Goal: Task Accomplishment & Management: Manage account settings

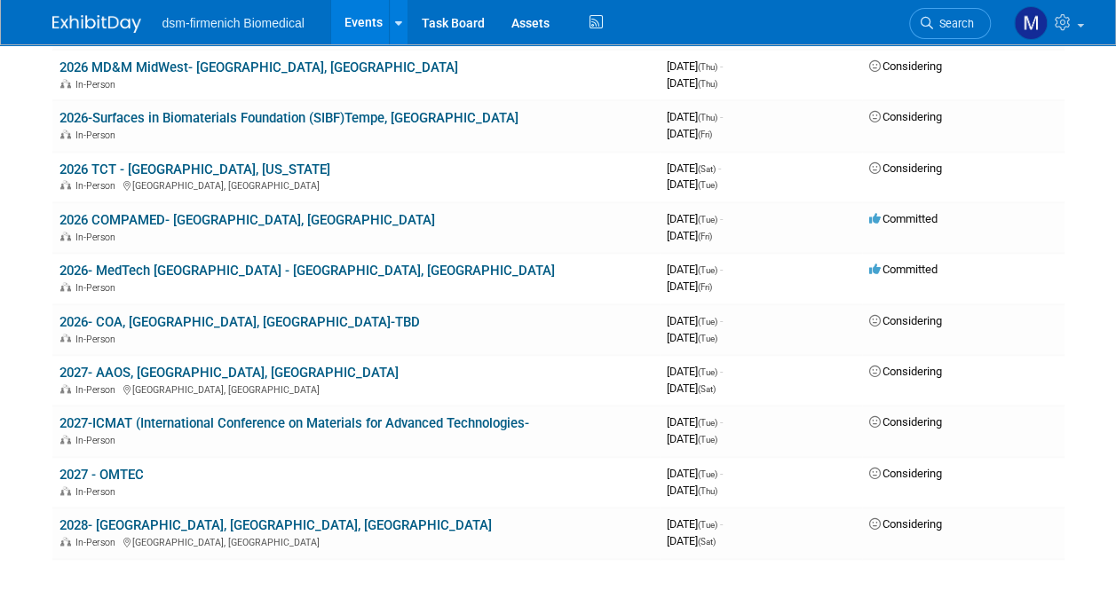
scroll to position [981, 0]
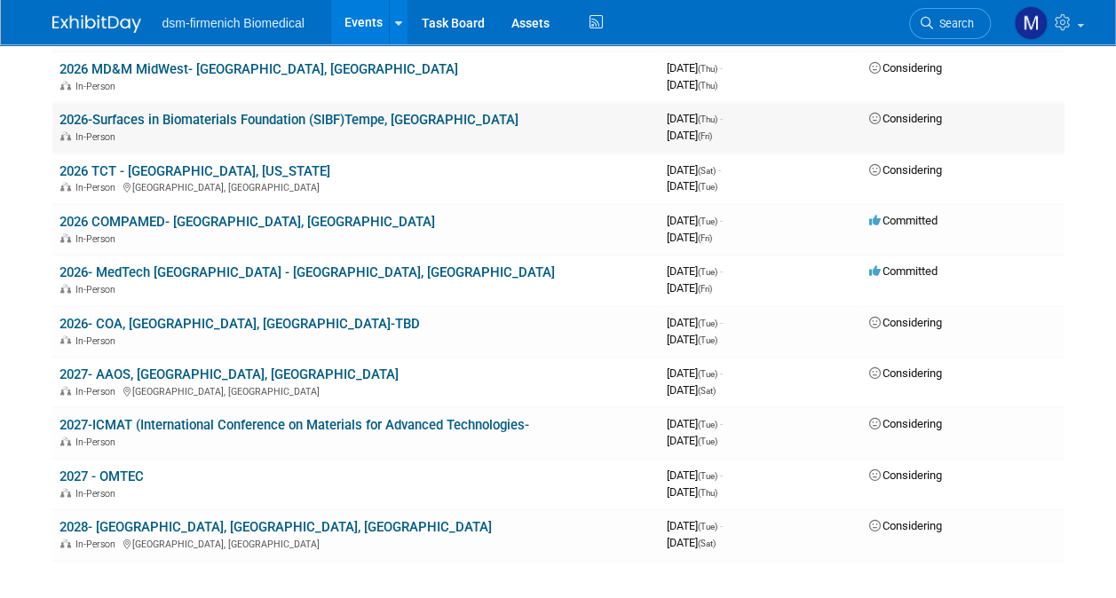
click at [148, 112] on link "2026-Surfaces in Biomaterials Foundation (SIBF)Tempe, [GEOGRAPHIC_DATA]" at bounding box center [288, 120] width 459 height 16
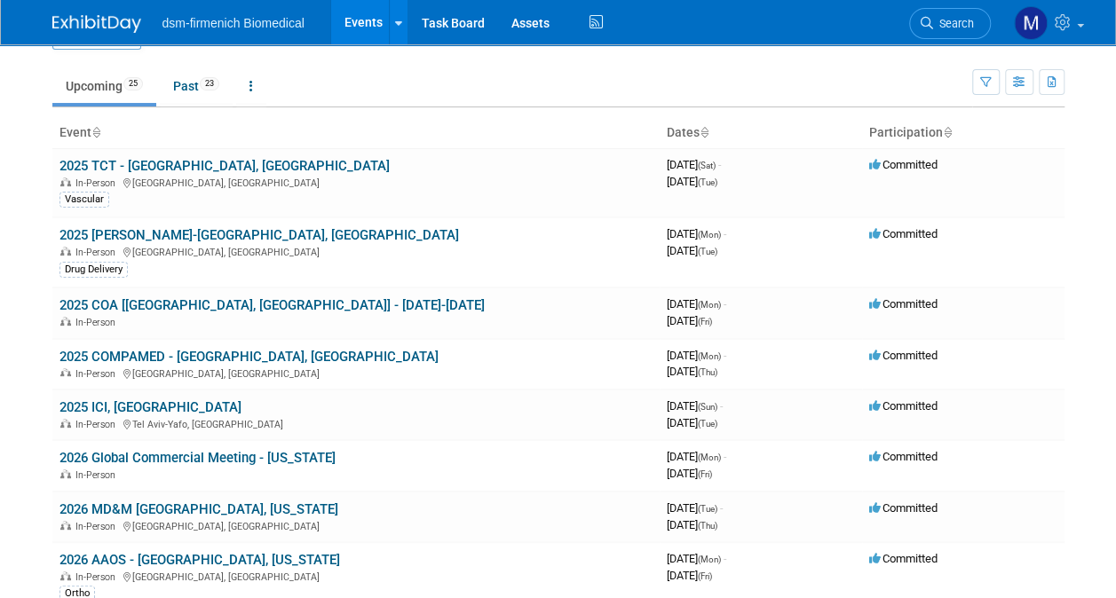
scroll to position [46, 0]
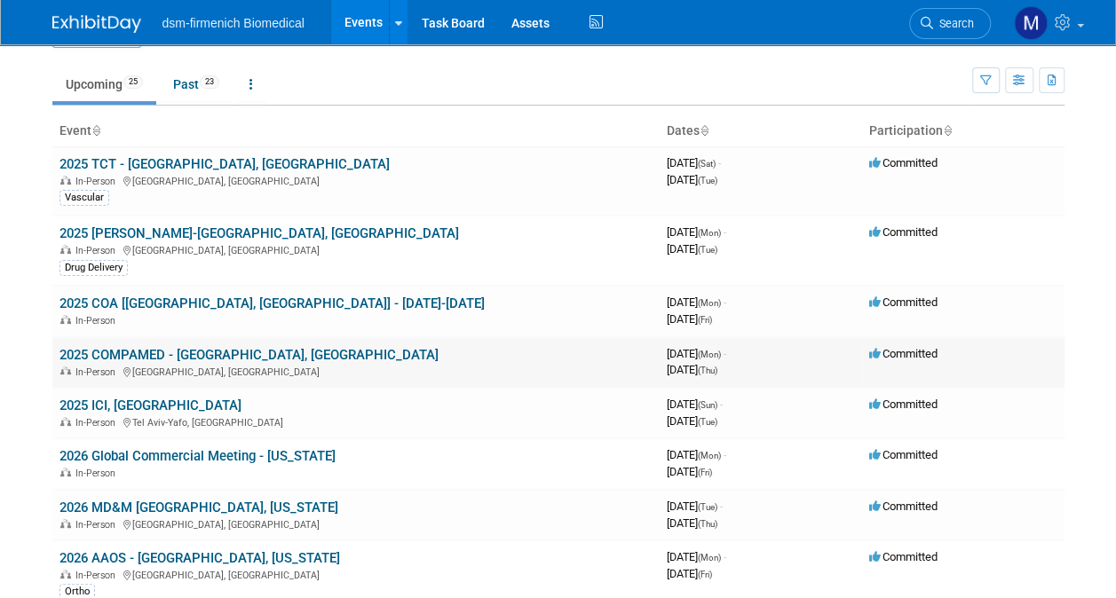
click at [101, 351] on link "2025 COMPAMED - [GEOGRAPHIC_DATA], [GEOGRAPHIC_DATA]" at bounding box center [248, 355] width 379 height 16
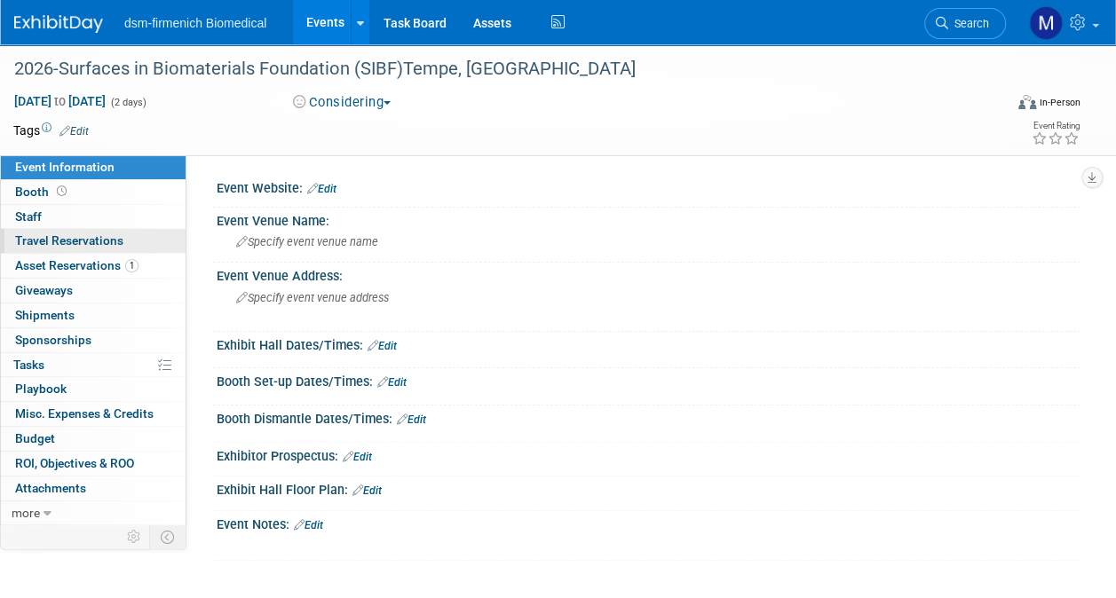
click at [45, 252] on link "0 Travel Reservations 0" at bounding box center [93, 241] width 185 height 24
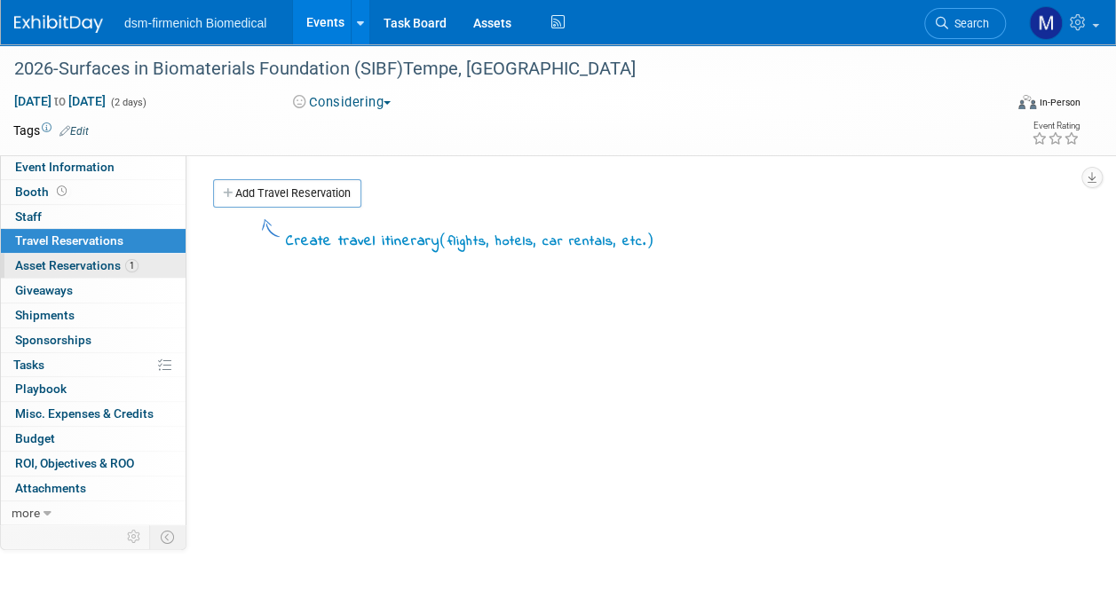
click at [65, 271] on span "Asset Reservations 1" at bounding box center [76, 265] width 123 height 14
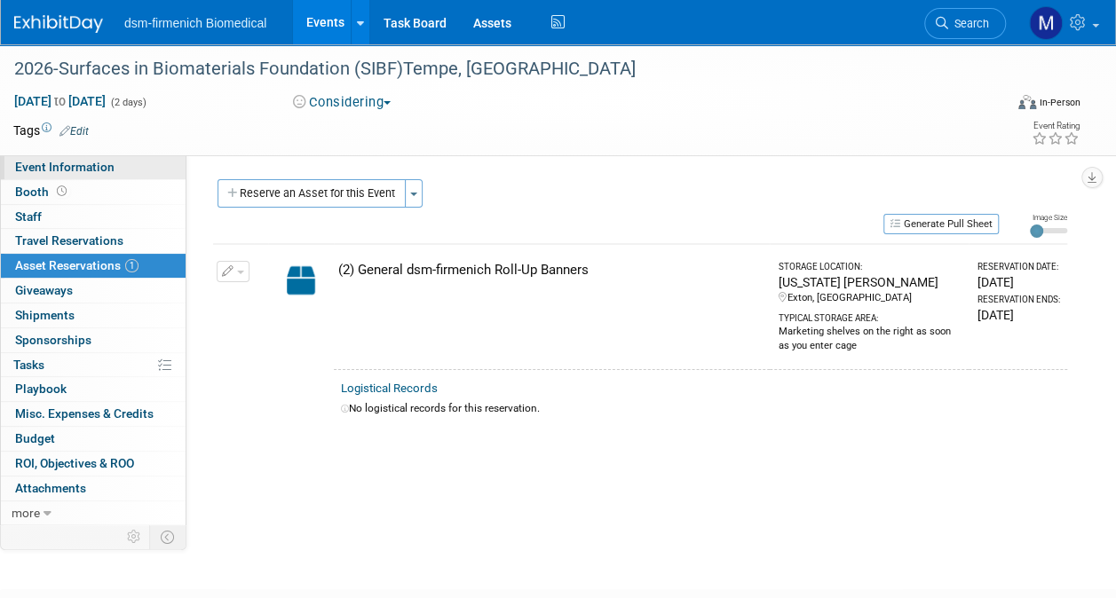
click at [64, 166] on span "Event Information" at bounding box center [64, 167] width 99 height 14
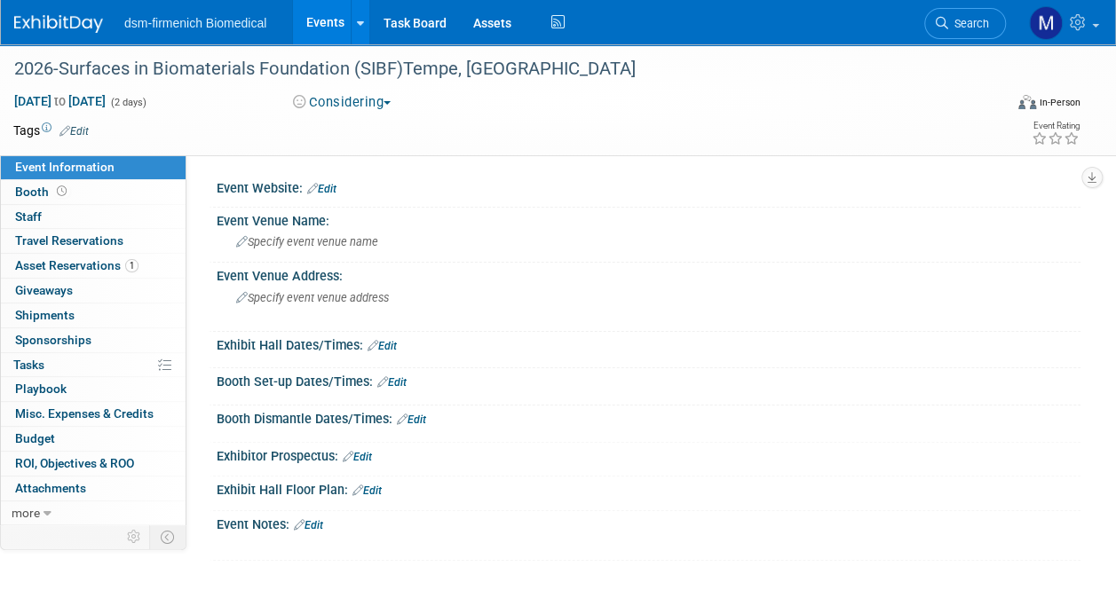
click at [316, 523] on link "Edit" at bounding box center [308, 525] width 29 height 12
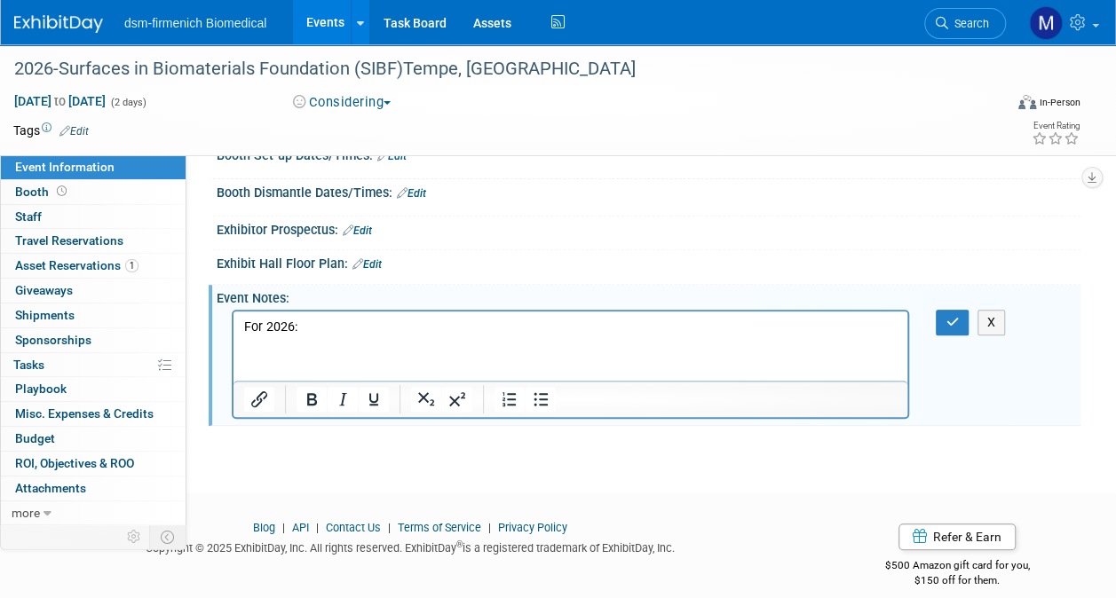
scroll to position [223, 0]
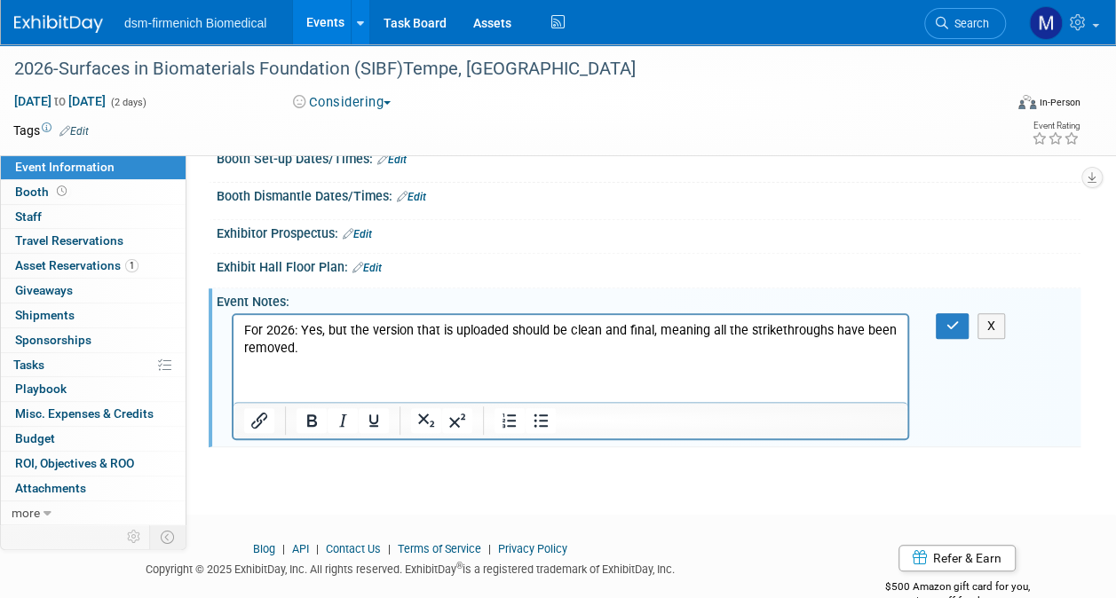
drag, startPoint x: 300, startPoint y: 326, endPoint x: 435, endPoint y: 375, distance: 143.8
click at [435, 358] on html "For 2026: Yes, but the version that is uploaded should be clean and final, mean…" at bounding box center [570, 336] width 674 height 43
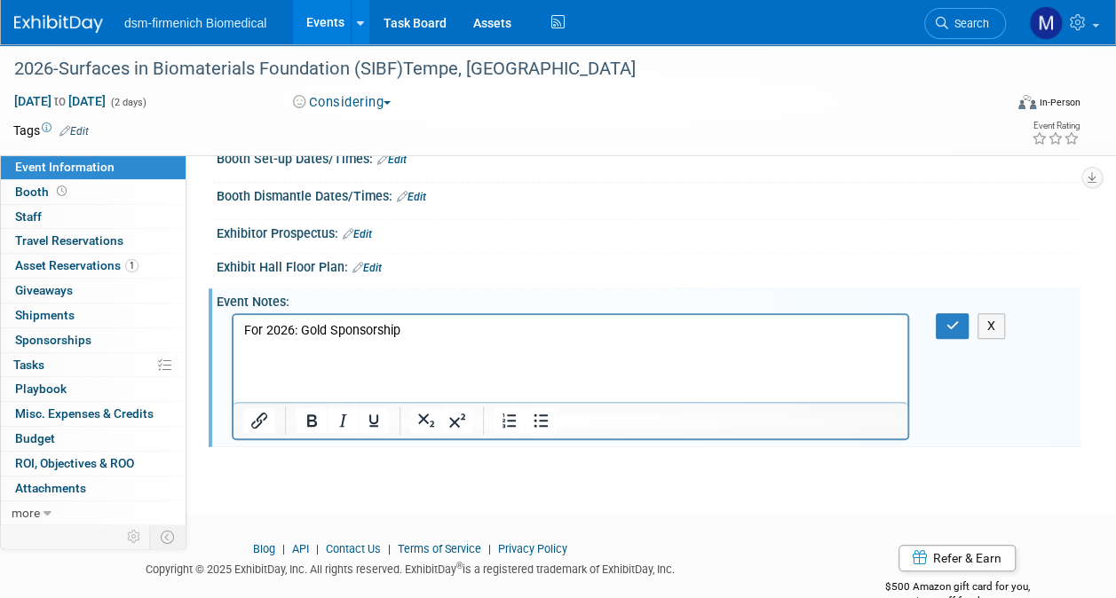
click at [249, 350] on p "Rich Text Area. Press ALT-0 for help." at bounding box center [570, 349] width 653 height 18
click at [256, 348] on p "Rich Text Area. Press ALT-0 for help." at bounding box center [570, 349] width 653 height 18
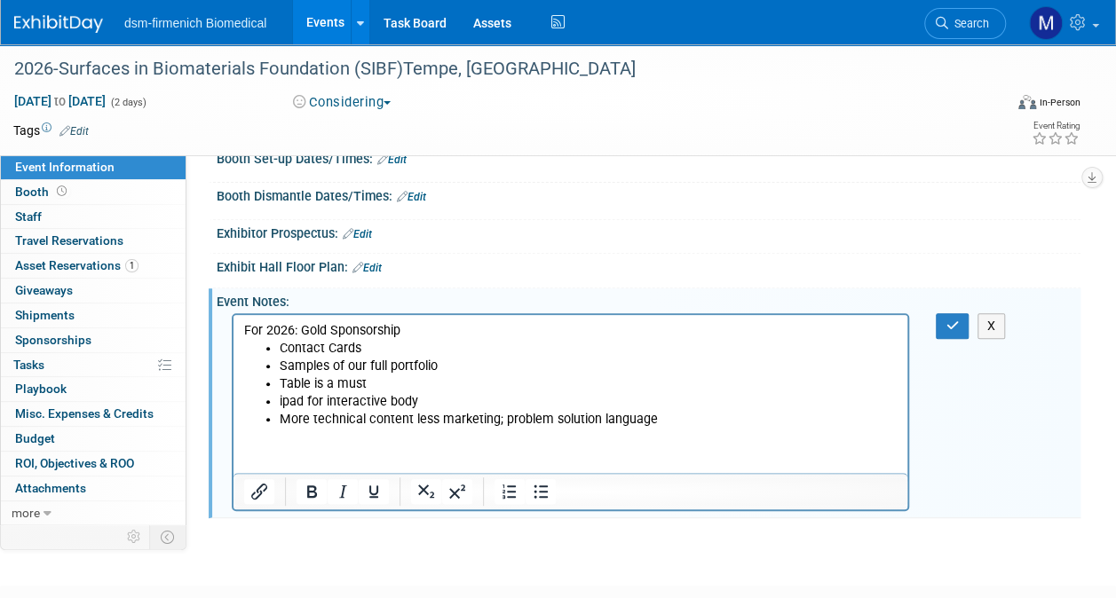
click at [387, 385] on li "Table is a must" at bounding box center [589, 384] width 618 height 18
click at [671, 429] on html "For 2026: Gold Sponsorship Contact Cards Samples of our full portfolio Table is…" at bounding box center [570, 372] width 674 height 114
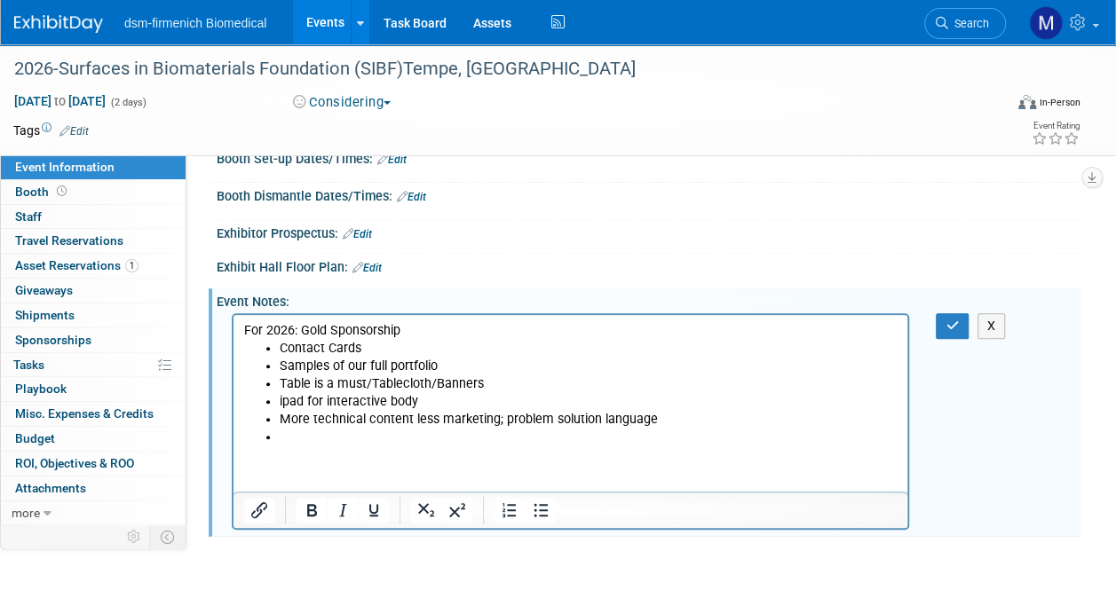
click at [302, 330] on p "For 2026: Gold Sponsorship" at bounding box center [570, 331] width 653 height 18
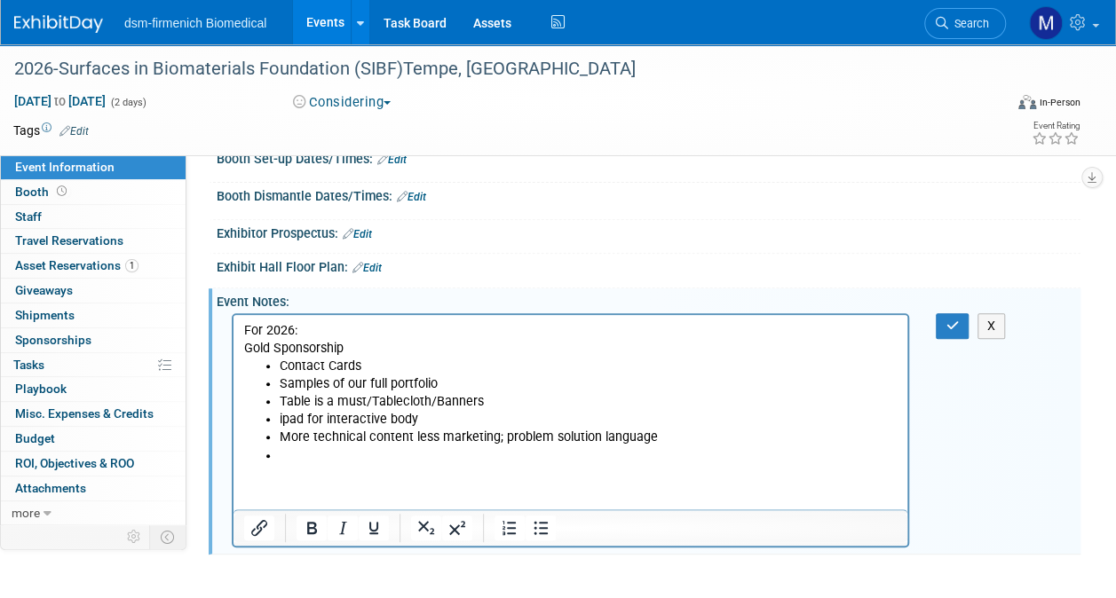
click at [244, 348] on p "Gold Sponsorship" at bounding box center [570, 349] width 653 height 18
click at [935, 313] on button "button" at bounding box center [951, 326] width 33 height 26
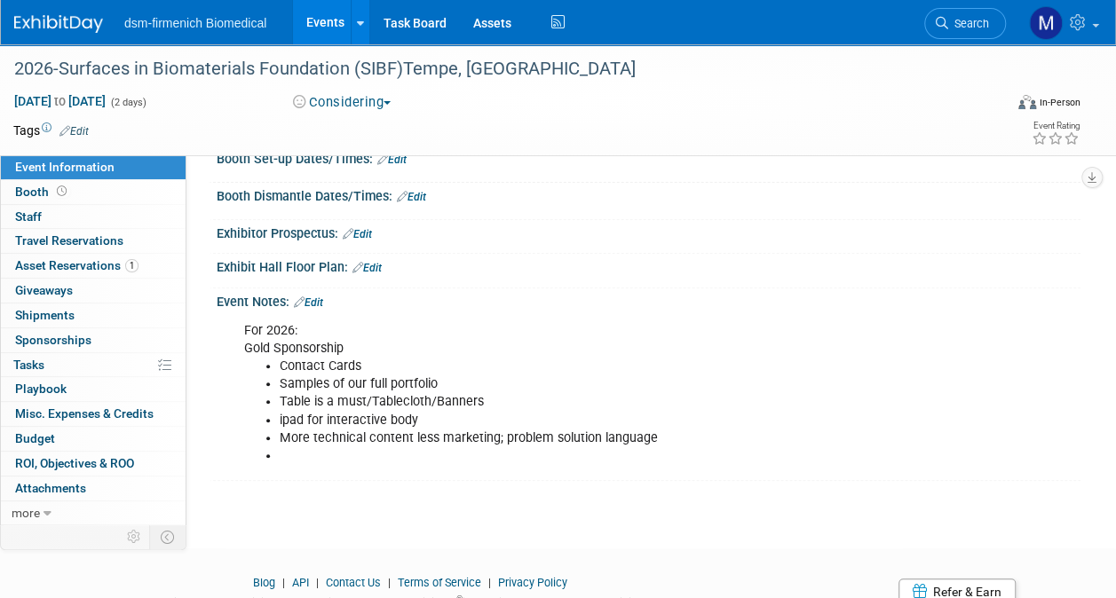
scroll to position [294, 0]
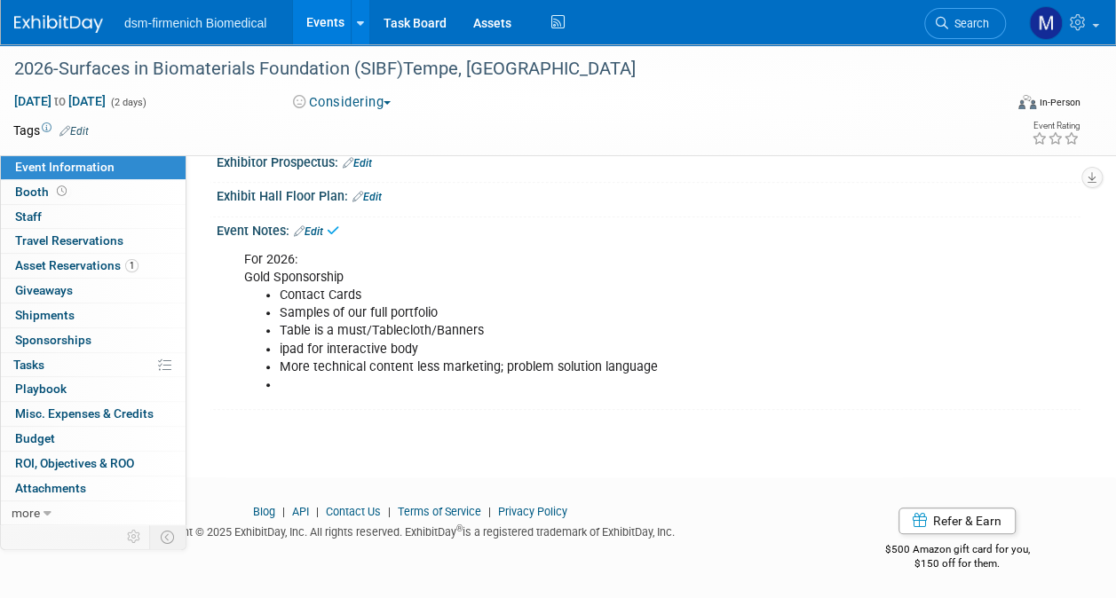
click at [293, 380] on li at bounding box center [589, 385] width 619 height 18
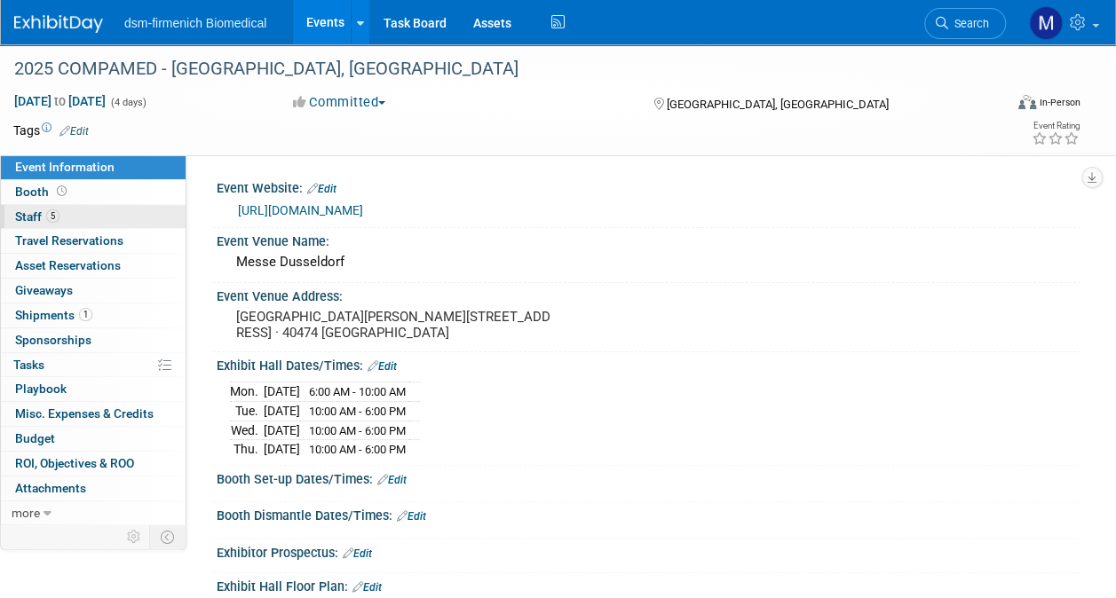
click at [40, 218] on span "Staff 5" at bounding box center [37, 216] width 44 height 14
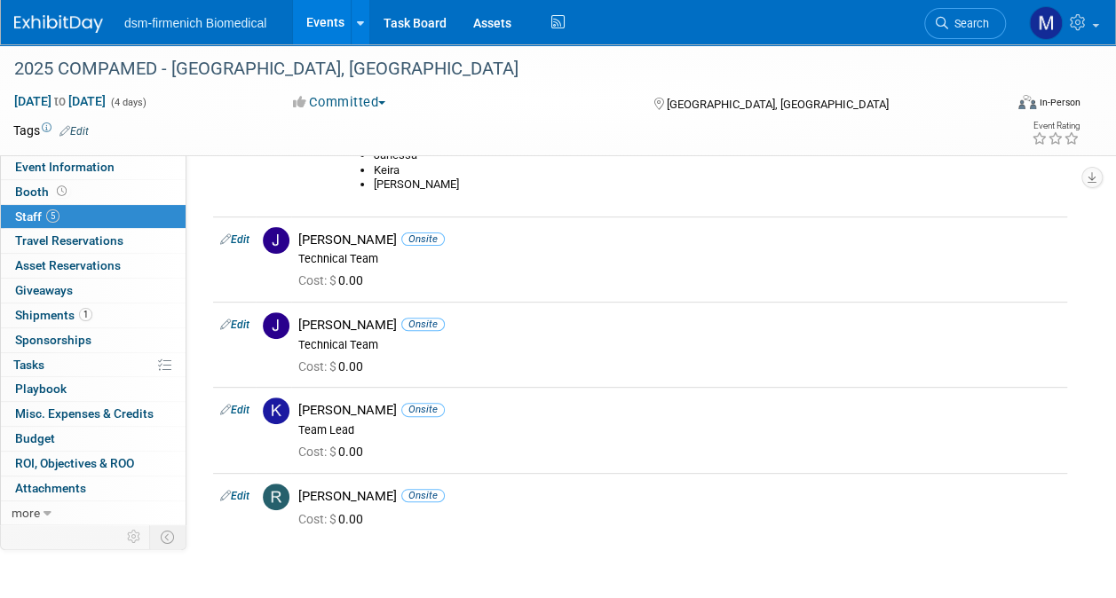
scroll to position [155, 0]
click at [241, 237] on link "Edit" at bounding box center [234, 240] width 29 height 12
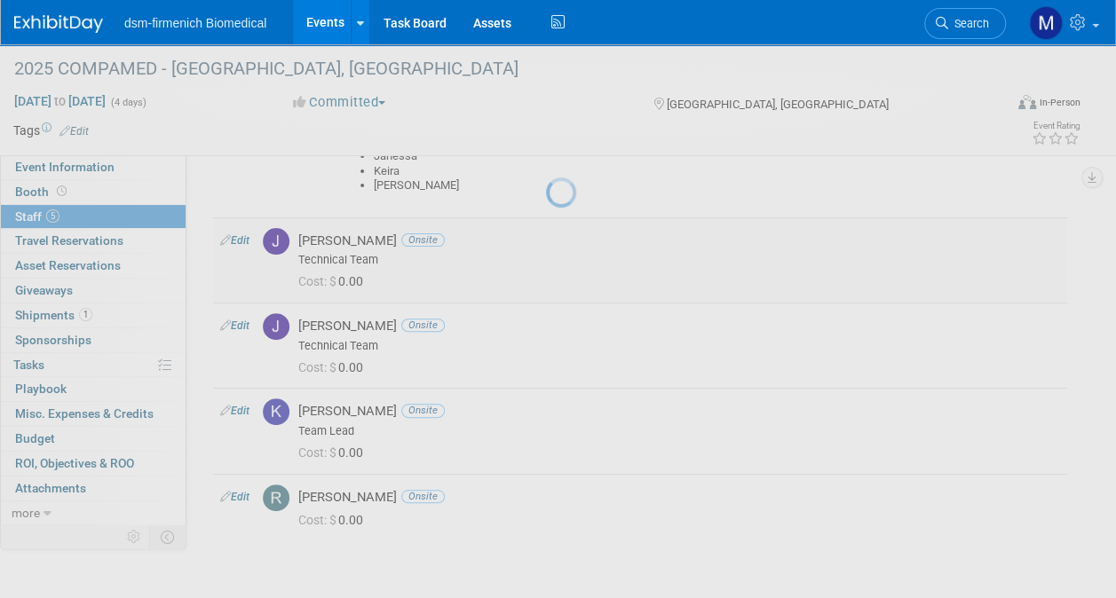
select select "bd28bb4a-d4a6-4cd5-a9b9-795eeaeb2674"
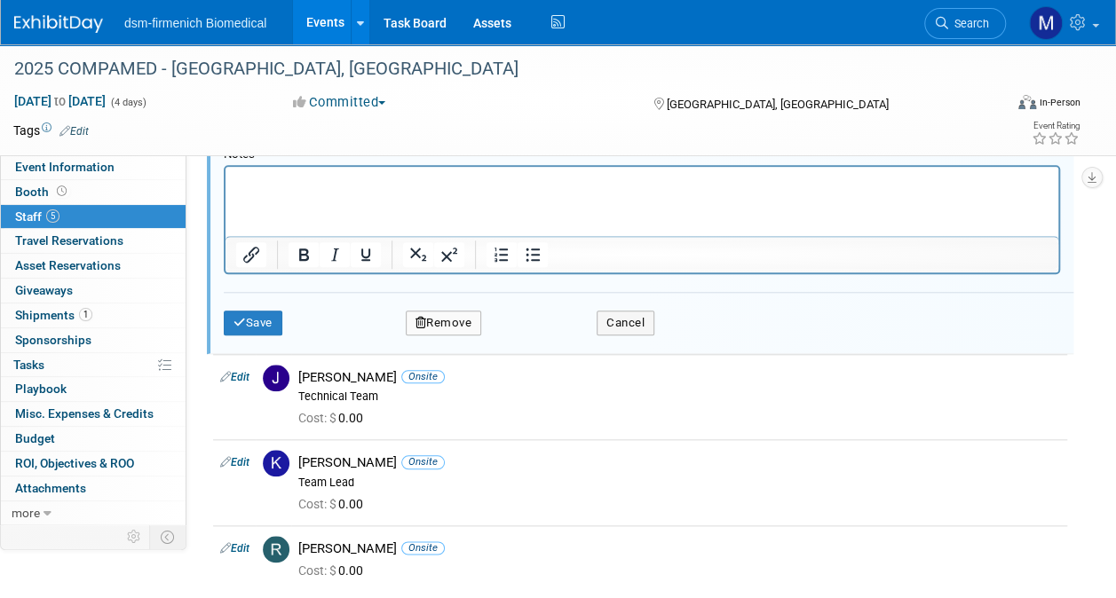
scroll to position [710, 0]
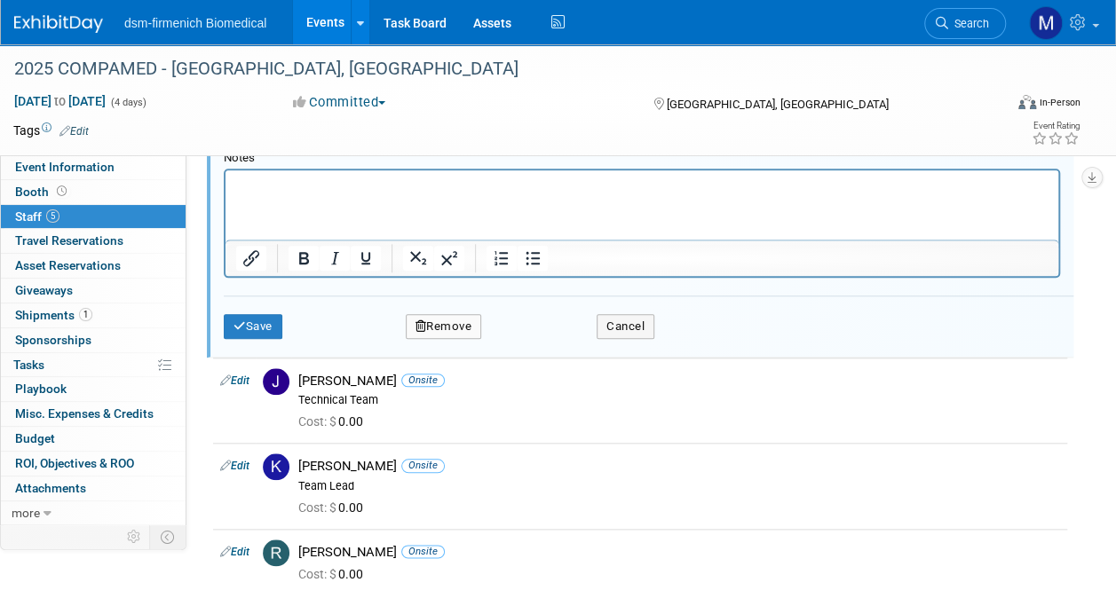
click at [431, 325] on button "Remove" at bounding box center [444, 326] width 76 height 25
click at [529, 336] on icon at bounding box center [528, 340] width 11 height 10
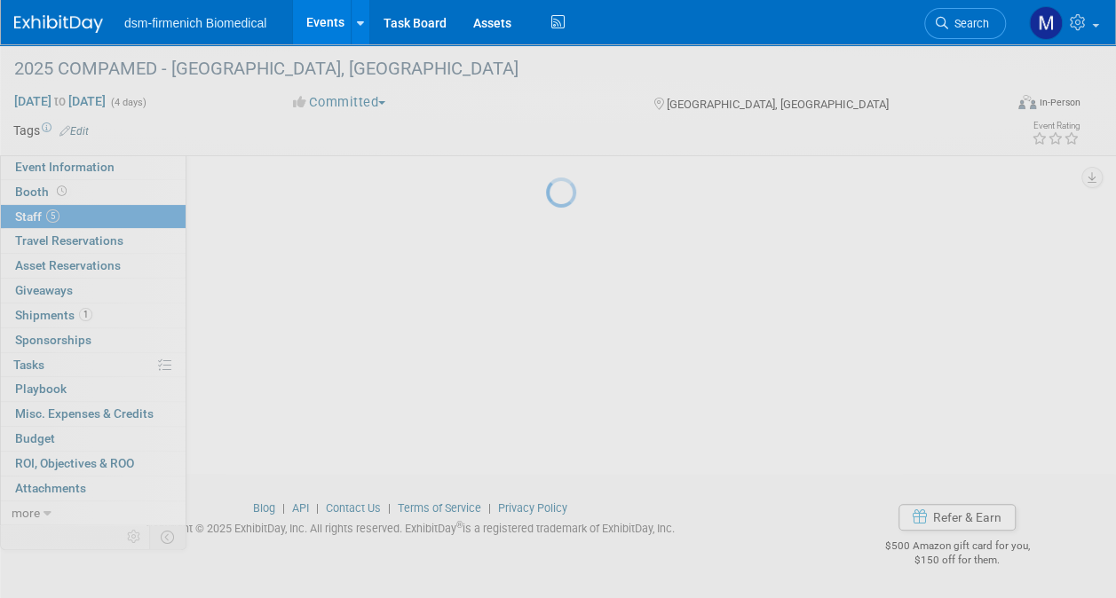
scroll to position [220, 0]
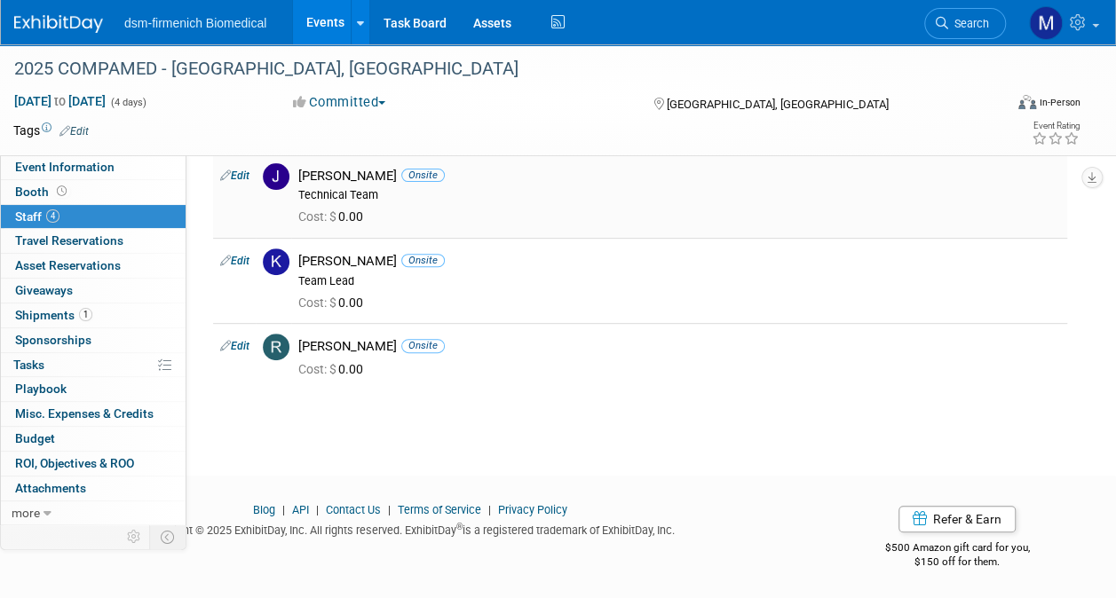
click at [242, 170] on link "Edit" at bounding box center [234, 176] width 29 height 12
select select "2bc3479f-6b8d-48ac-87cc-56b41add24f0"
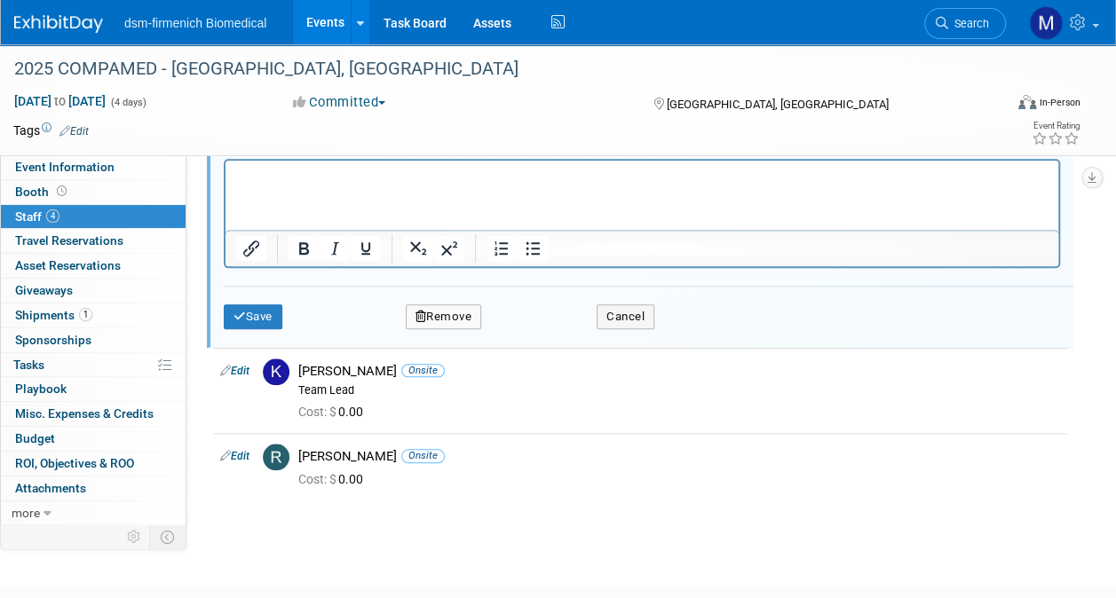
scroll to position [718, 0]
click at [465, 312] on button "Remove" at bounding box center [444, 318] width 76 height 25
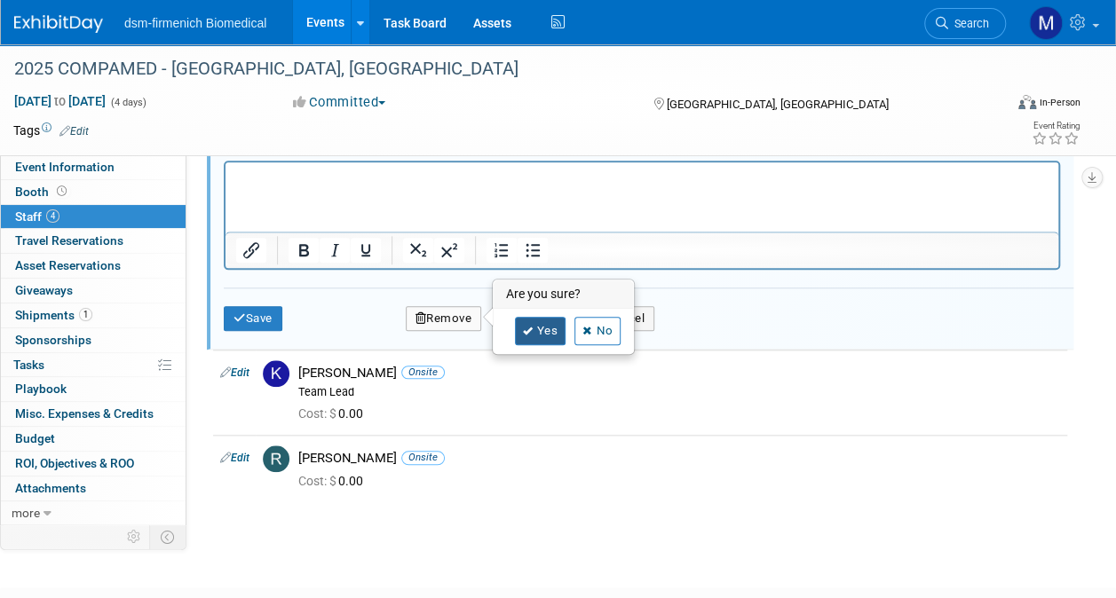
click at [561, 323] on link "Yes" at bounding box center [540, 331] width 51 height 28
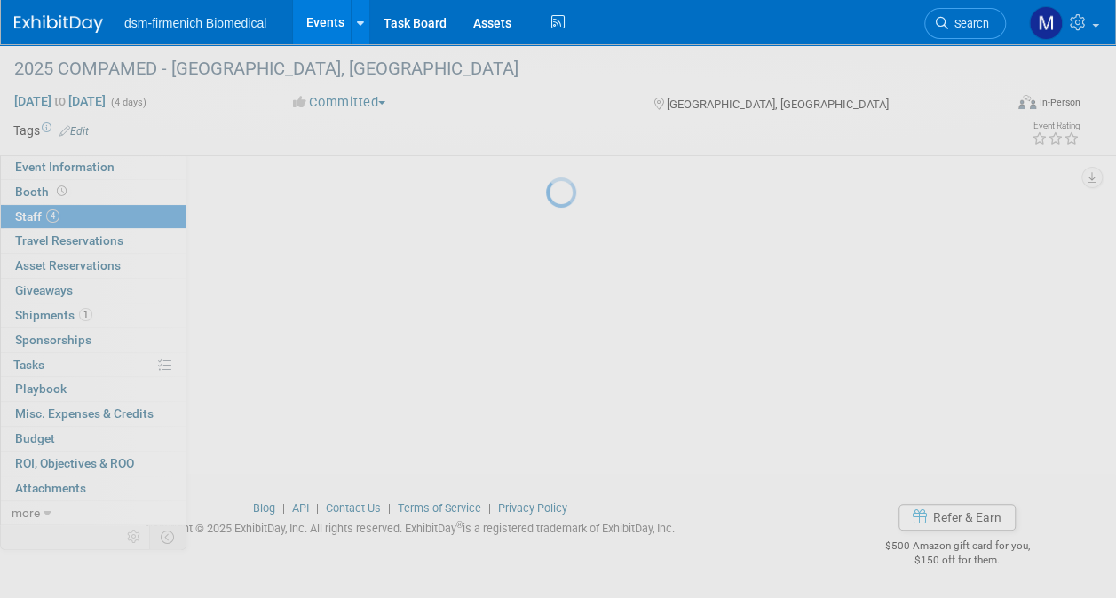
scroll to position [202, 0]
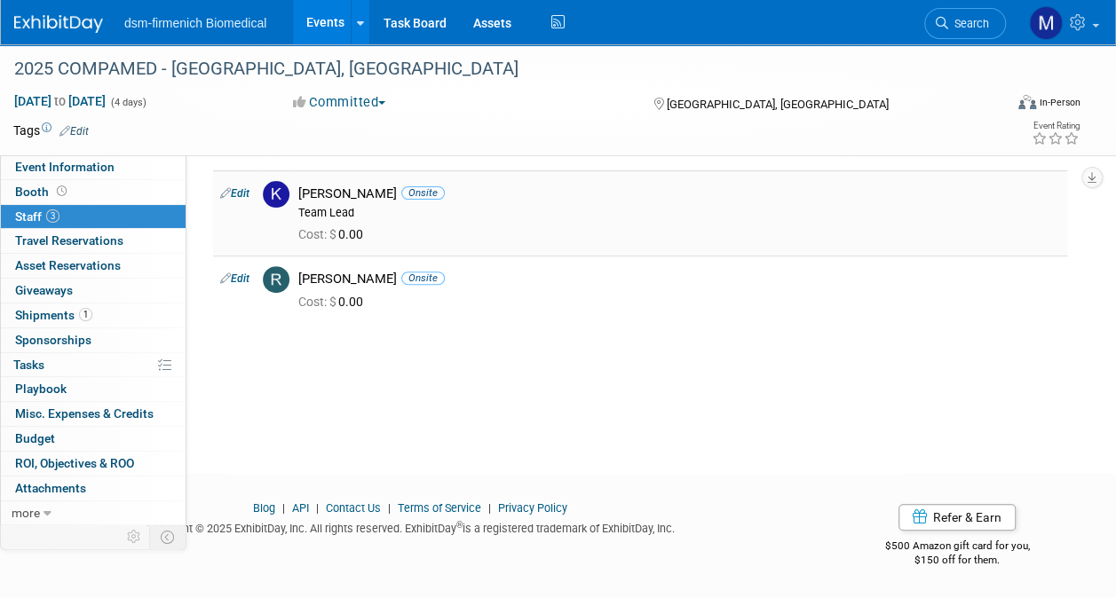
click at [238, 187] on link "Edit" at bounding box center [234, 193] width 29 height 12
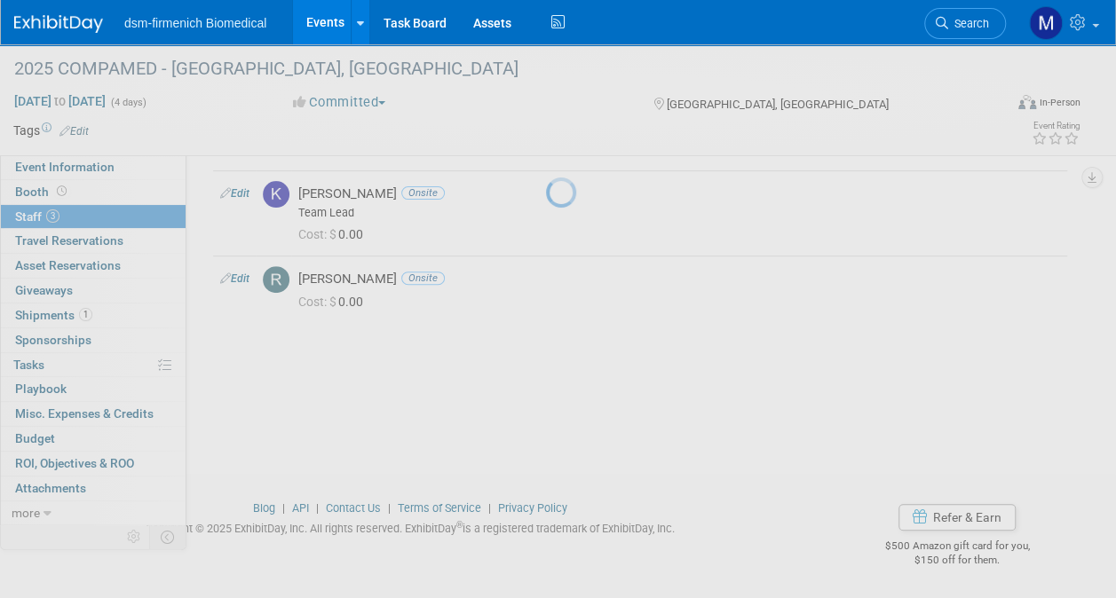
select select "9dbe8180-3623-45b7-8a59-a293a43a6908"
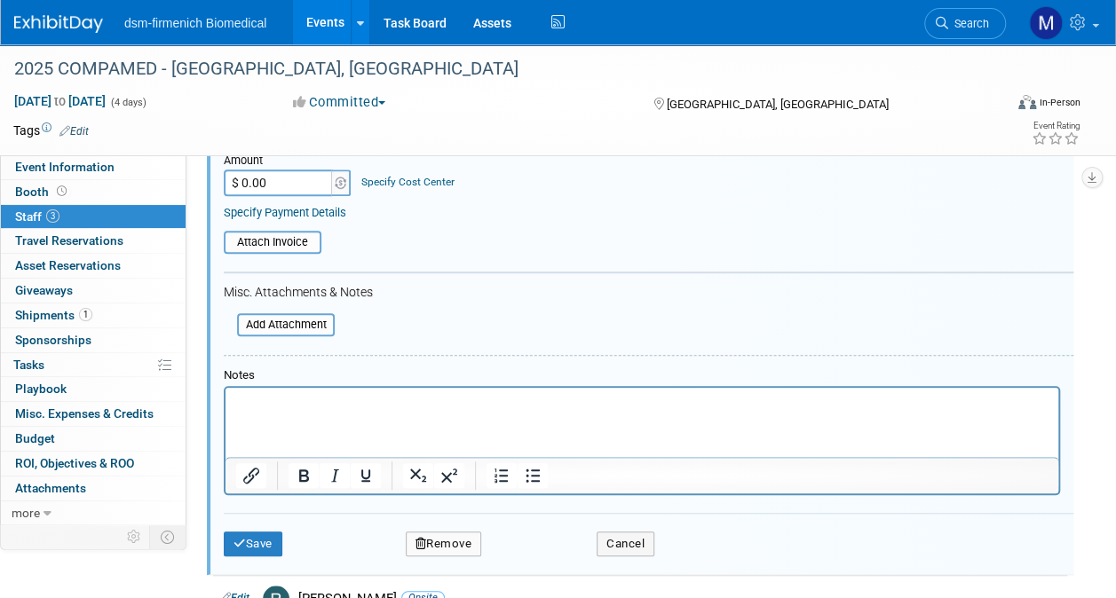
scroll to position [486, 0]
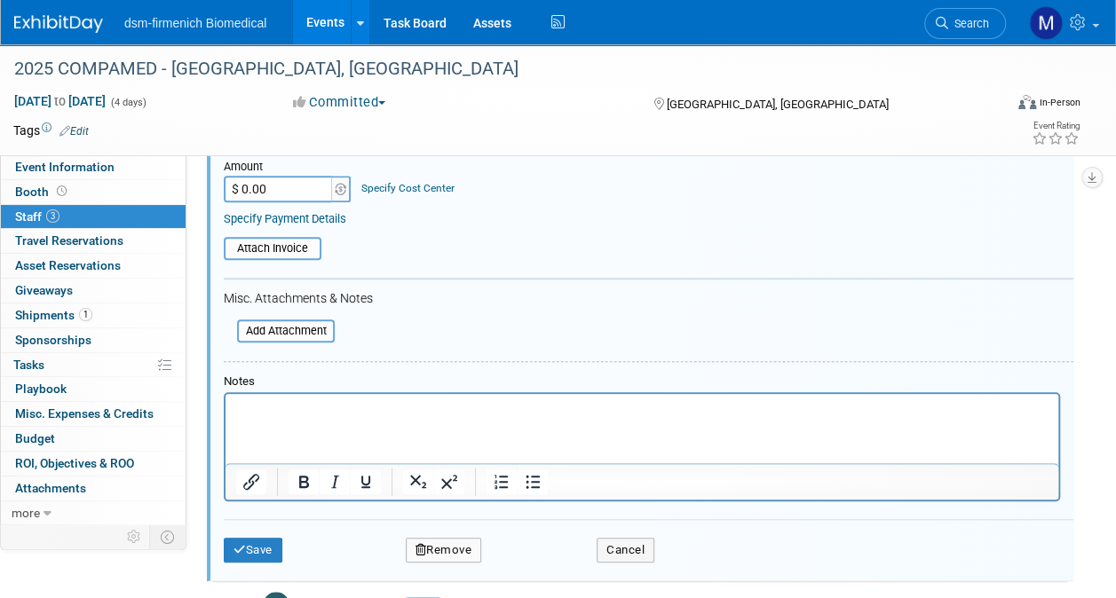
click at [453, 541] on button "Remove" at bounding box center [444, 550] width 76 height 25
click at [539, 567] on link "Yes" at bounding box center [540, 562] width 51 height 28
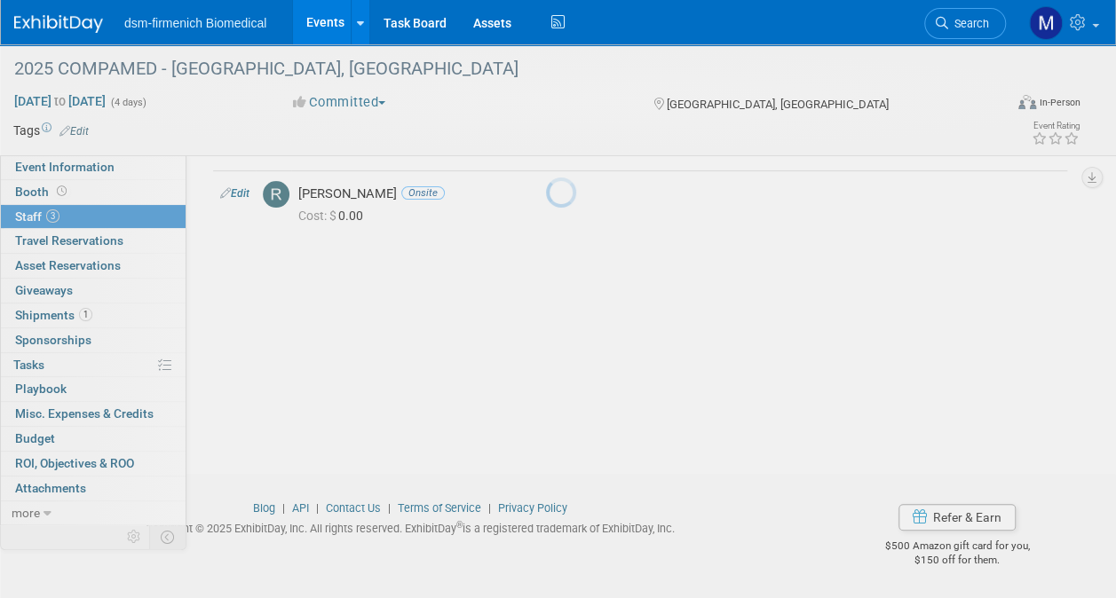
scroll to position [202, 0]
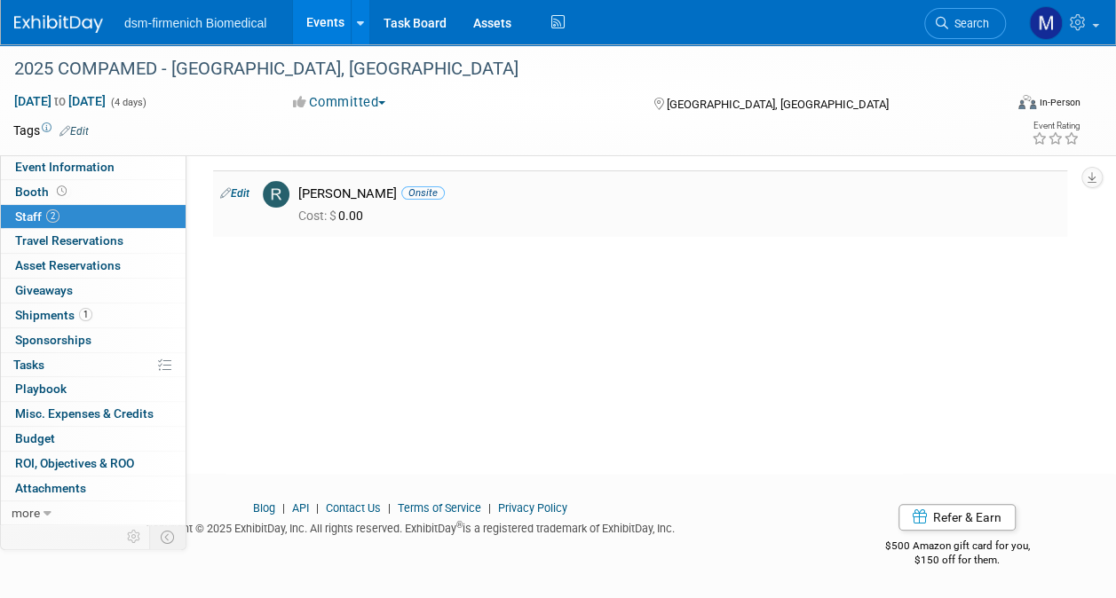
click at [240, 192] on link "Edit" at bounding box center [234, 193] width 29 height 12
select select "4f306e73-ac94-4250-b9be-b70bd2711bfe"
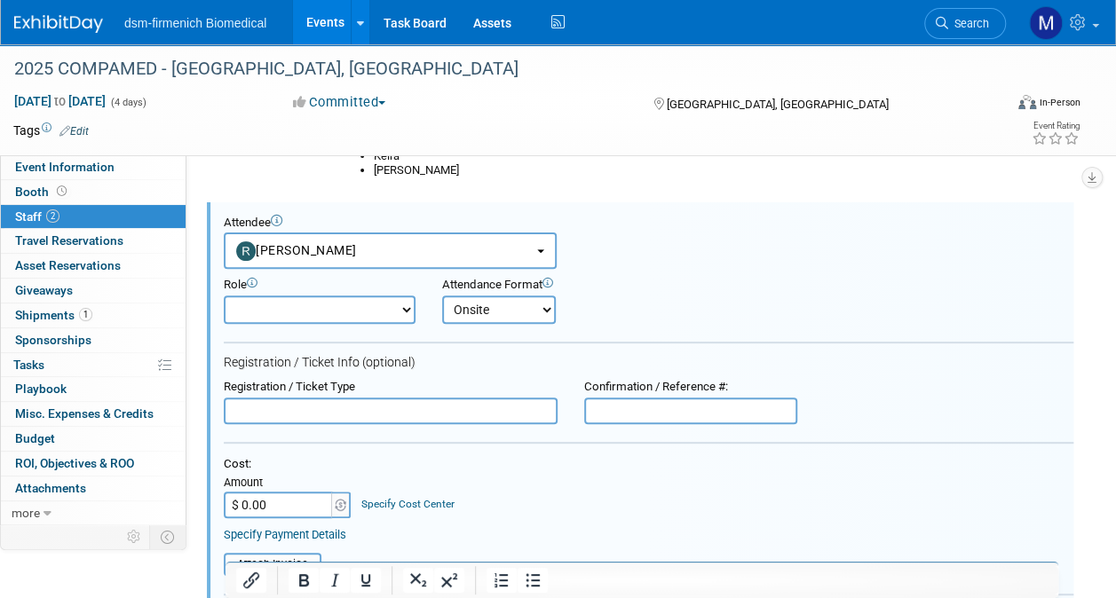
scroll to position [499, 0]
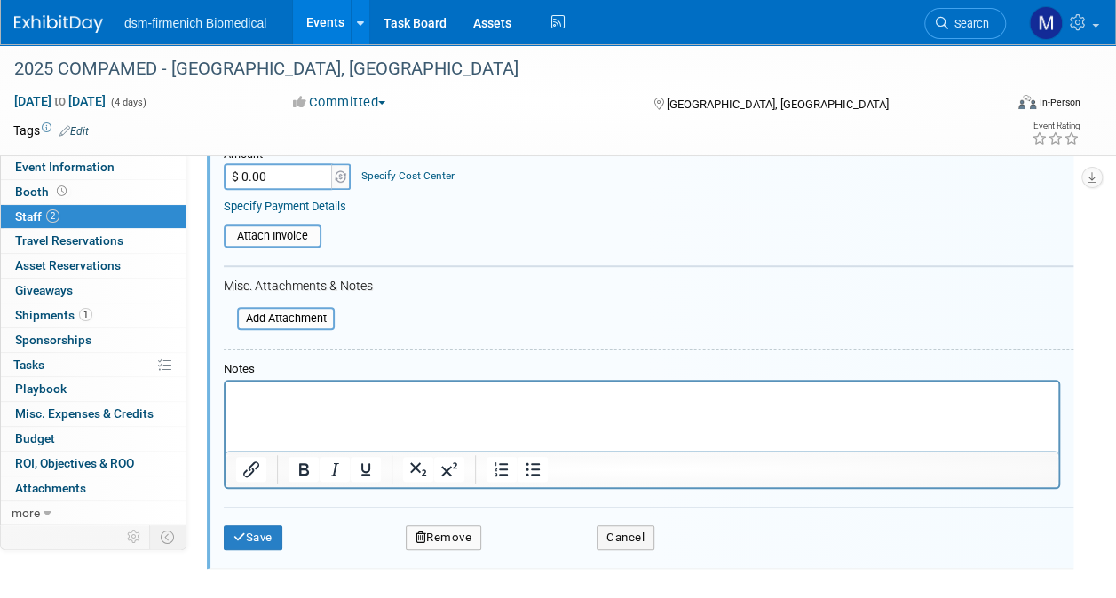
click at [446, 539] on button "Remove" at bounding box center [444, 537] width 76 height 25
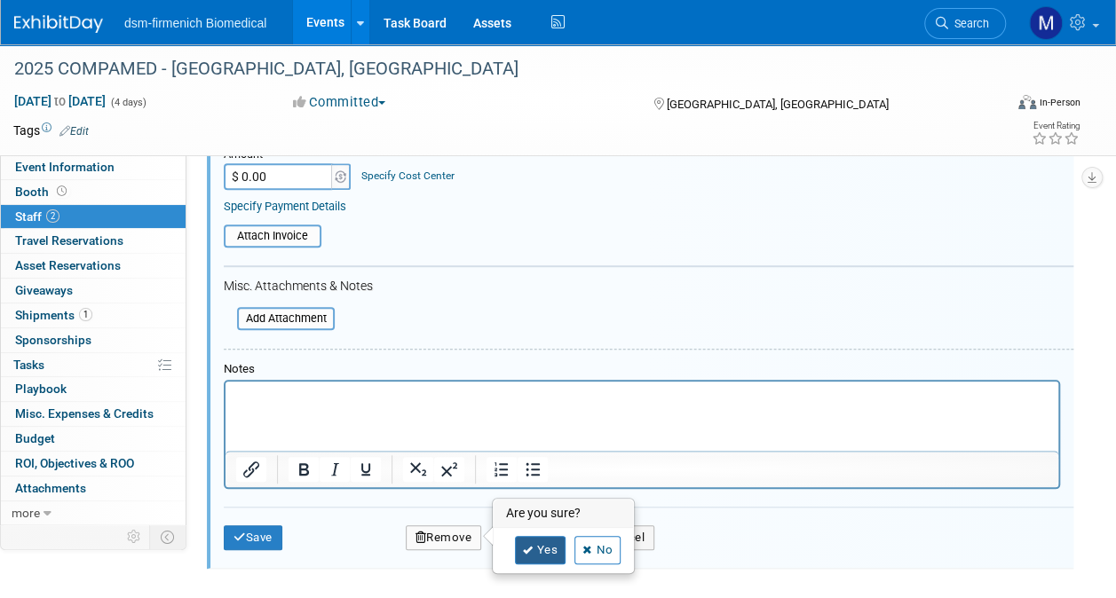
click at [556, 539] on link "Yes" at bounding box center [540, 550] width 51 height 28
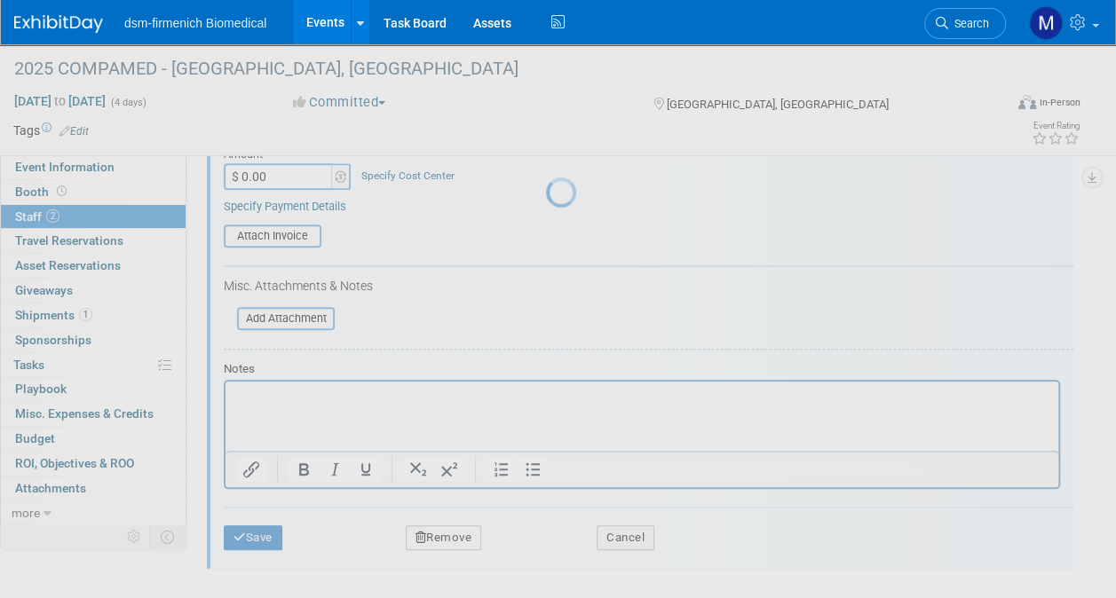
scroll to position [202, 0]
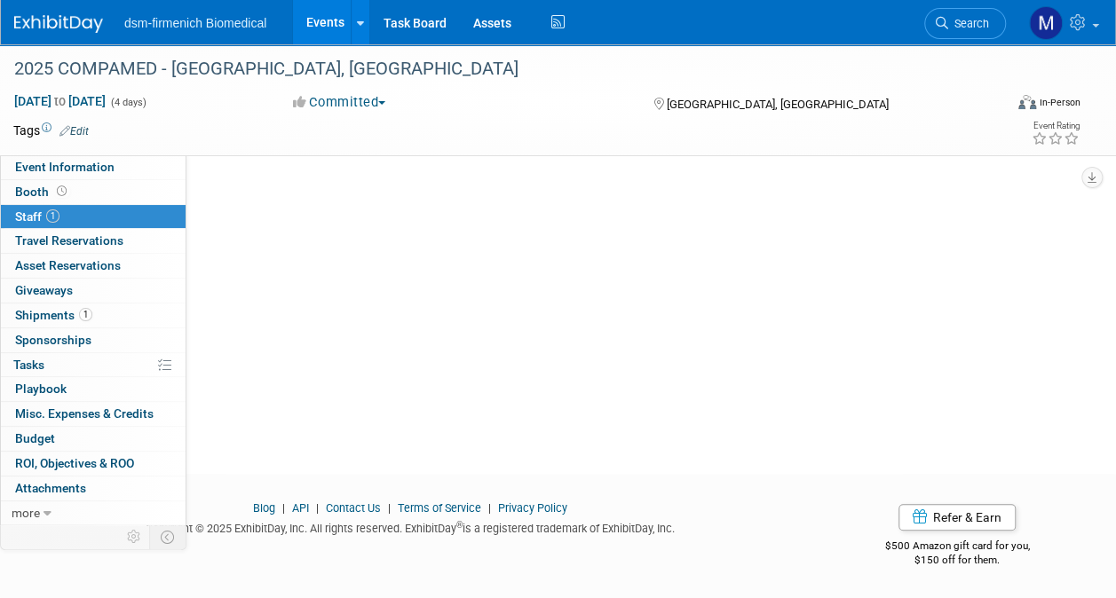
click at [50, 205] on link "1 Staff 1" at bounding box center [93, 217] width 185 height 24
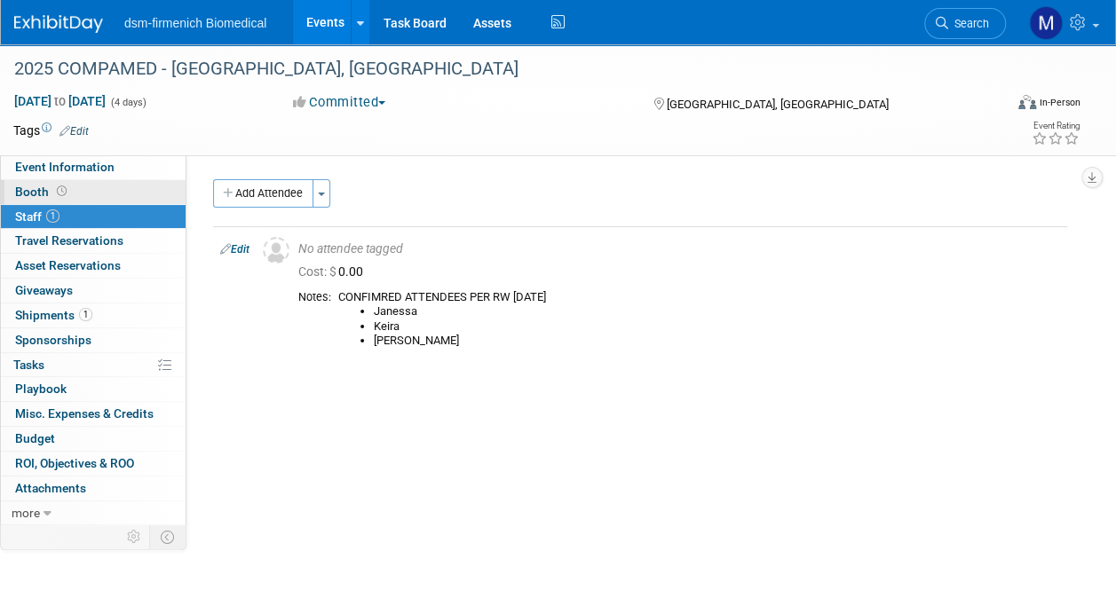
click at [47, 193] on span "Booth" at bounding box center [42, 192] width 55 height 14
